Goal: Task Accomplishment & Management: Use online tool/utility

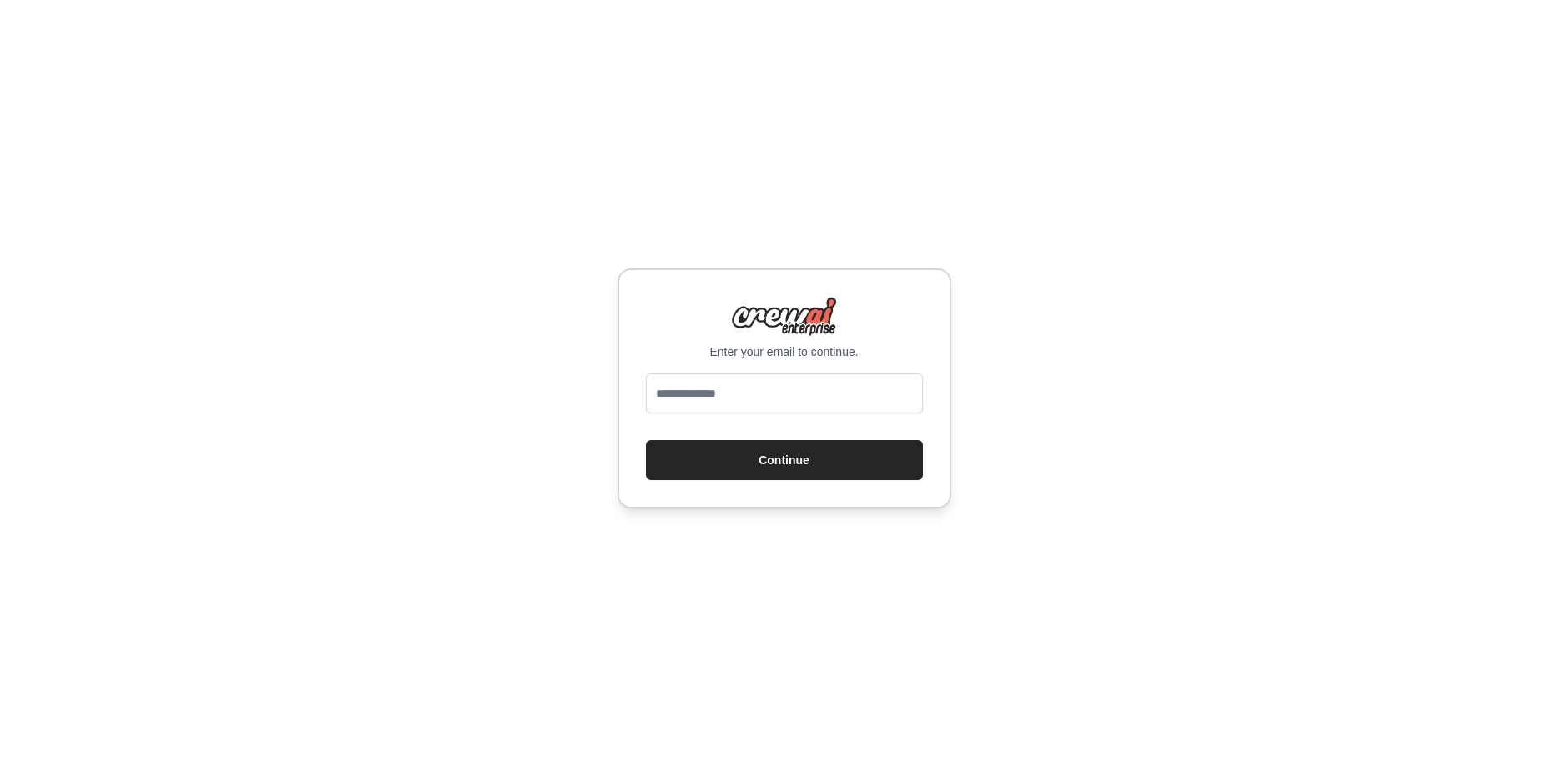
type input "**********"
click at [782, 460] on button "Continue" at bounding box center [785, 460] width 277 height 40
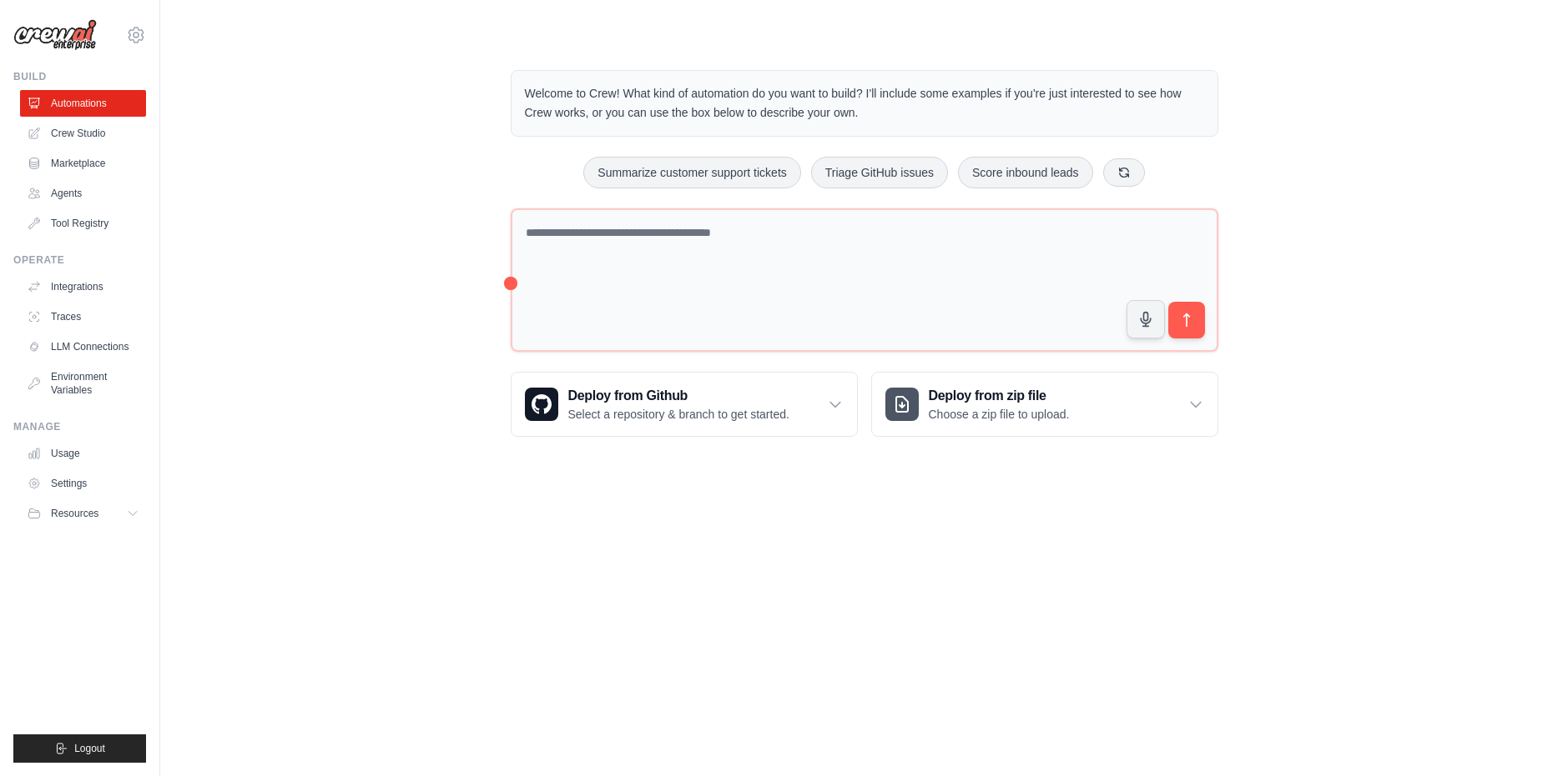
drag, startPoint x: 0, startPoint y: 0, endPoint x: 409, endPoint y: 472, distance: 624.6
click at [409, 472] on main "Welcome to Crew! What kind of automation do you want to build? I'll include som…" at bounding box center [864, 240] width 1408 height 480
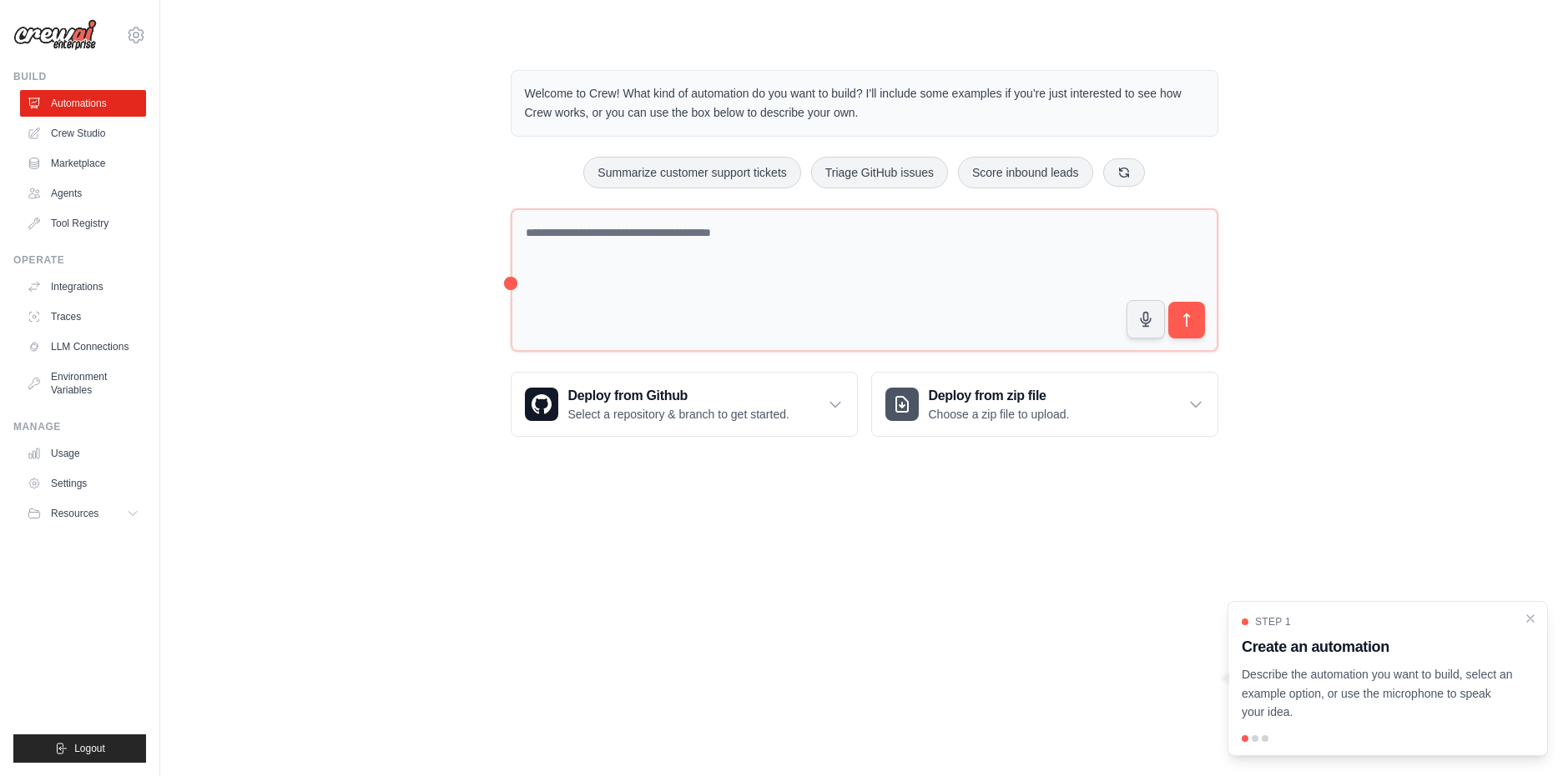
click at [85, 27] on img at bounding box center [55, 35] width 83 height 32
click at [1425, 483] on body "maltasam2013@gmail.com Settings Build Automations Crew Studio" at bounding box center [784, 388] width 1568 height 776
click at [88, 44] on img at bounding box center [55, 35] width 83 height 32
click at [1465, 470] on main "Welcome to Crew! What kind of automation do you want to build? I'll include som…" at bounding box center [864, 240] width 1408 height 480
drag, startPoint x: 297, startPoint y: 143, endPoint x: 241, endPoint y: 163, distance: 59.5
